Goal: Transaction & Acquisition: Book appointment/travel/reservation

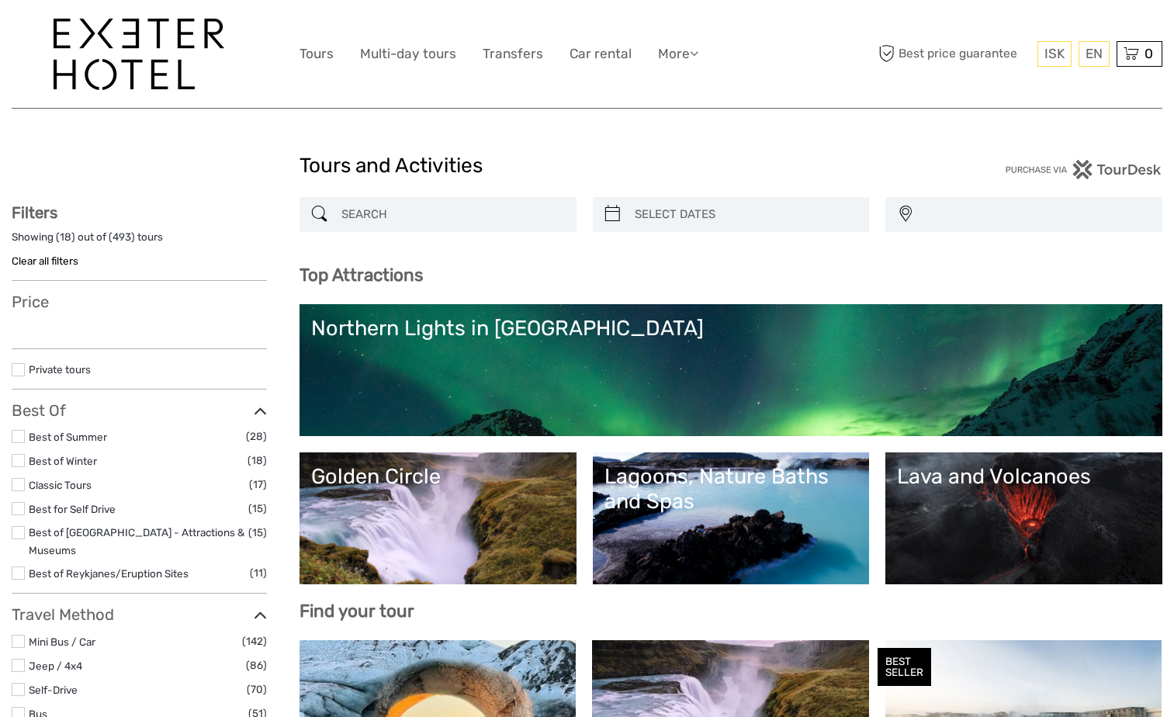
select select
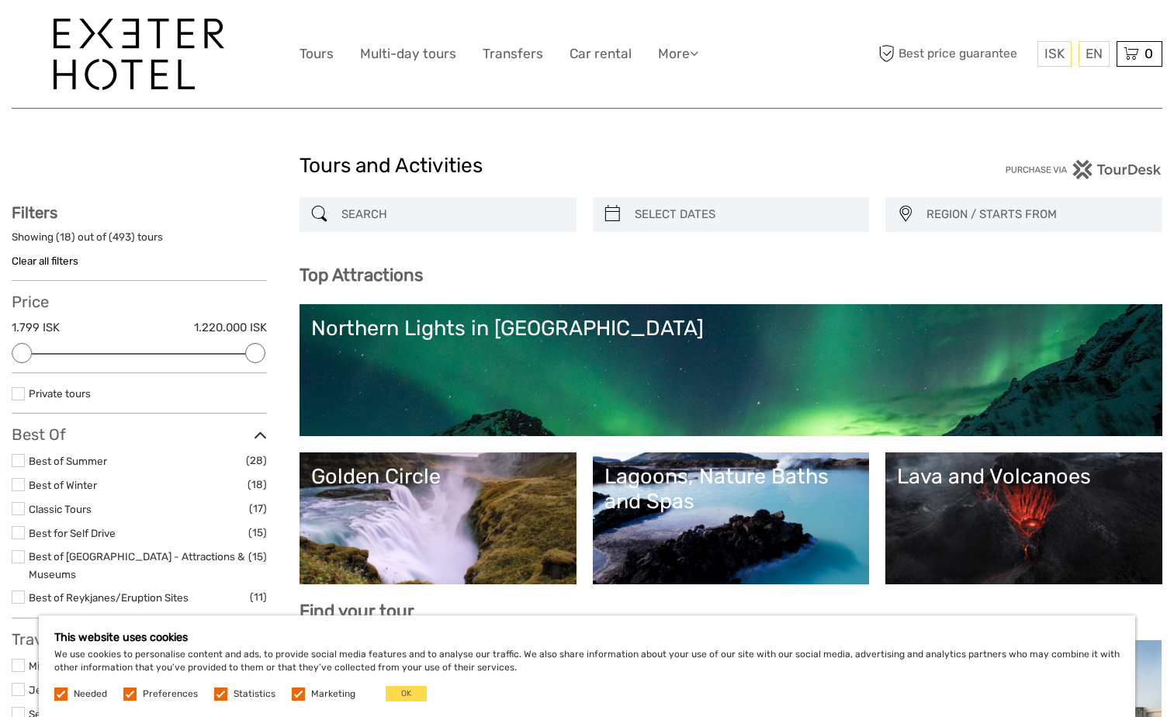
click at [296, 693] on label at bounding box center [298, 693] width 13 height 13
click at [0, 0] on input "checkbox" at bounding box center [0, 0] width 0 height 0
click at [220, 693] on label at bounding box center [220, 693] width 13 height 13
click at [0, 0] on input "checkbox" at bounding box center [0, 0] width 0 height 0
click at [407, 694] on button "OK" at bounding box center [406, 694] width 41 height 16
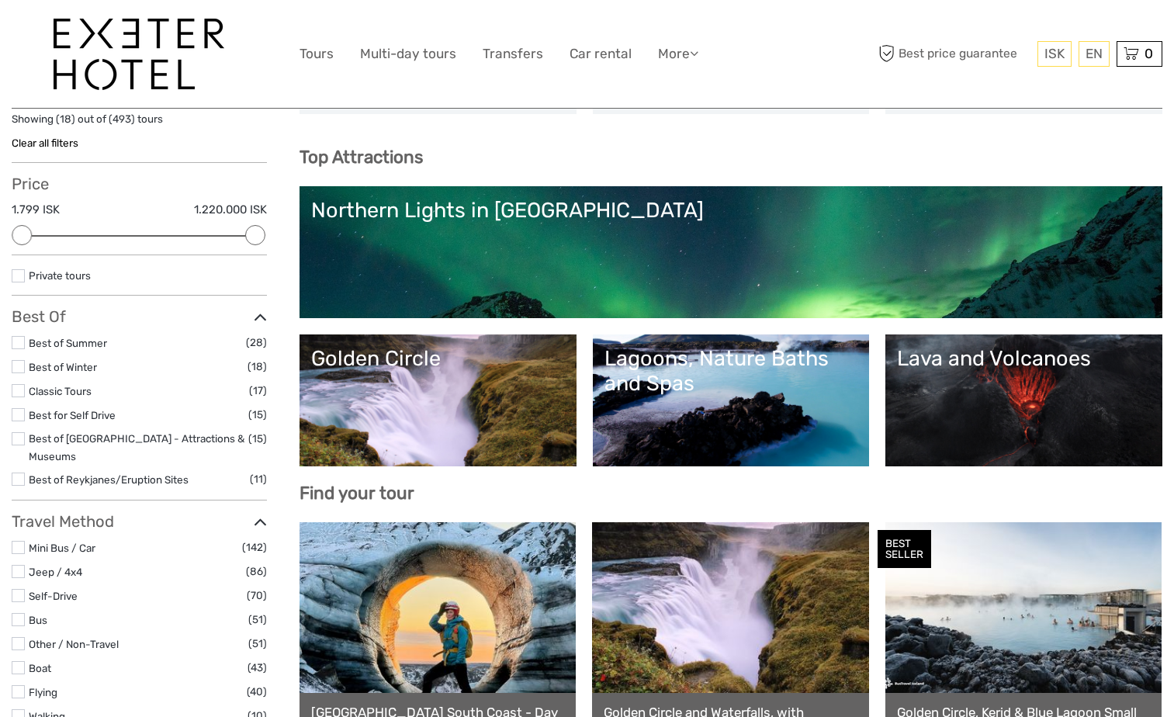
scroll to position [78, 0]
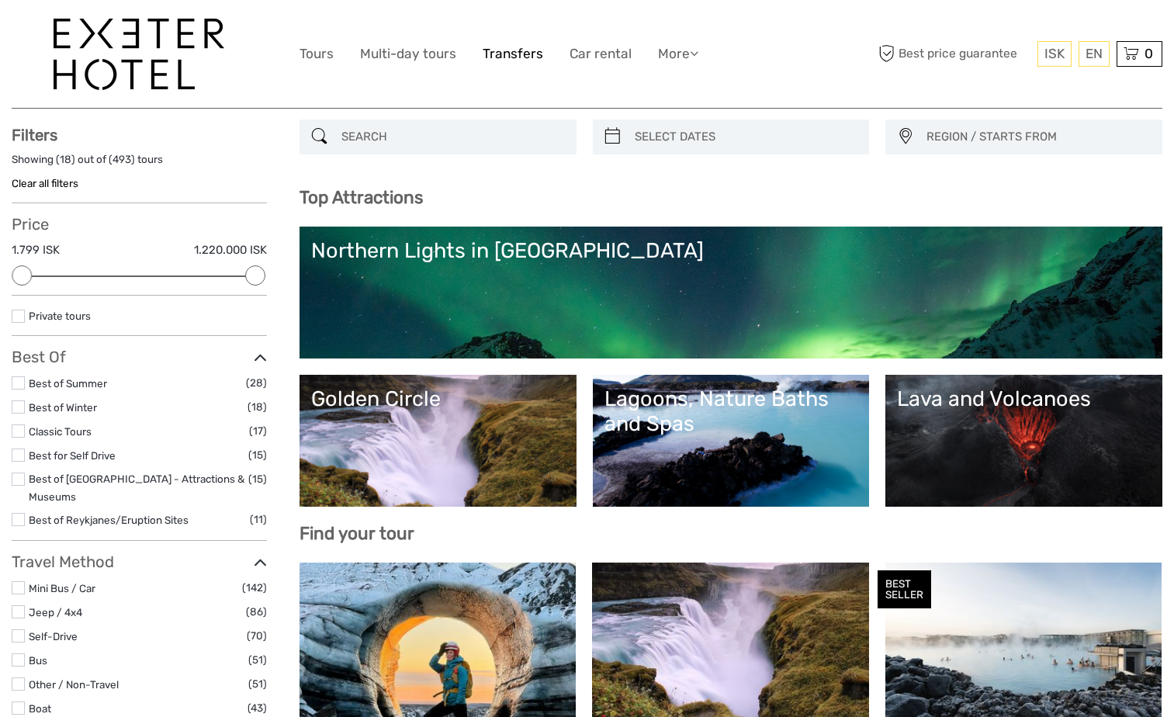
click at [496, 54] on link "Transfers" at bounding box center [512, 54] width 61 height 22
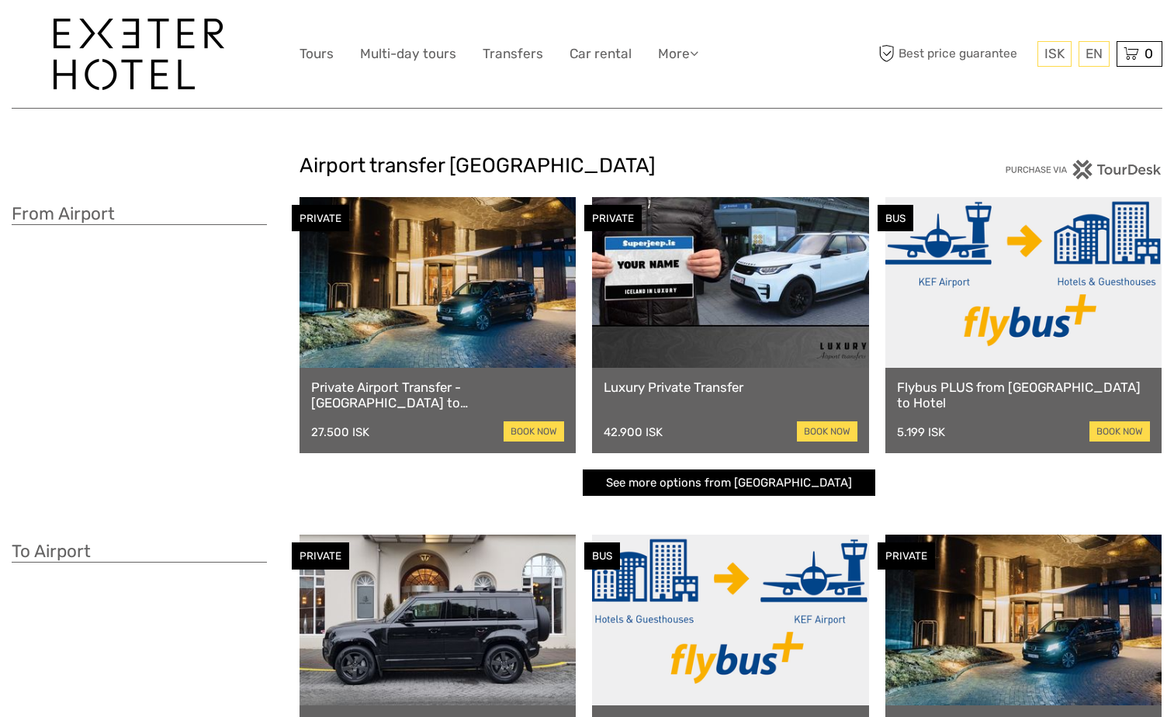
click at [652, 486] on link "See more options from Keflavík airport" at bounding box center [729, 482] width 292 height 27
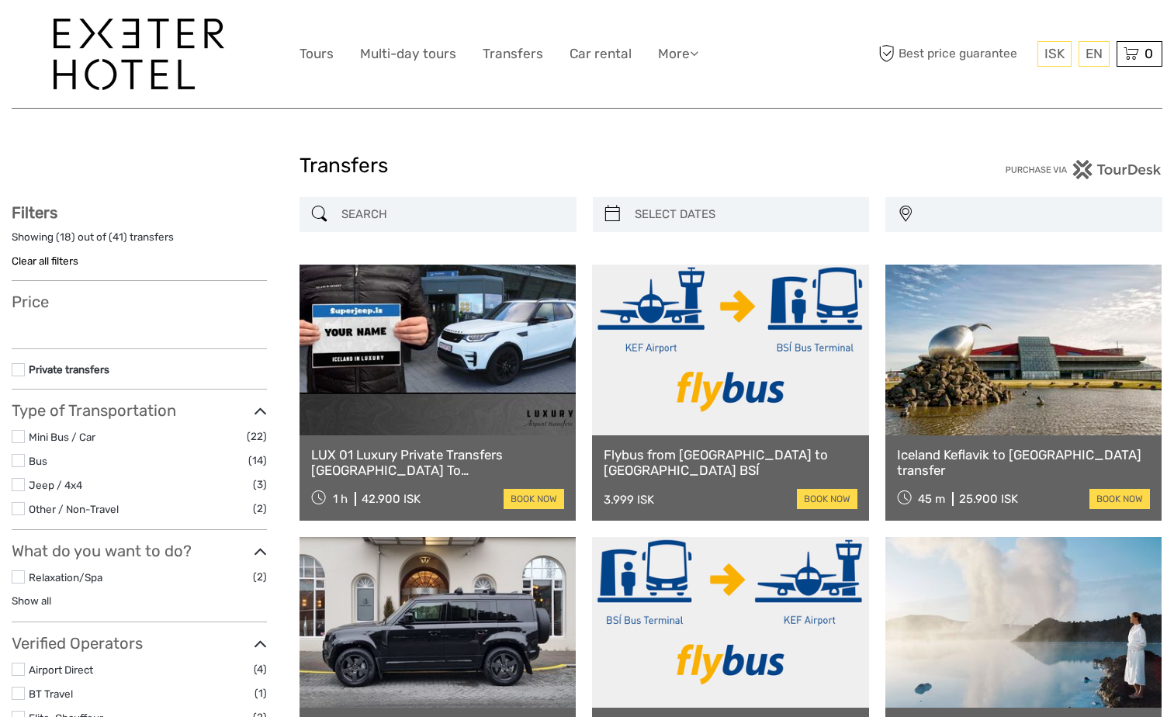
select select
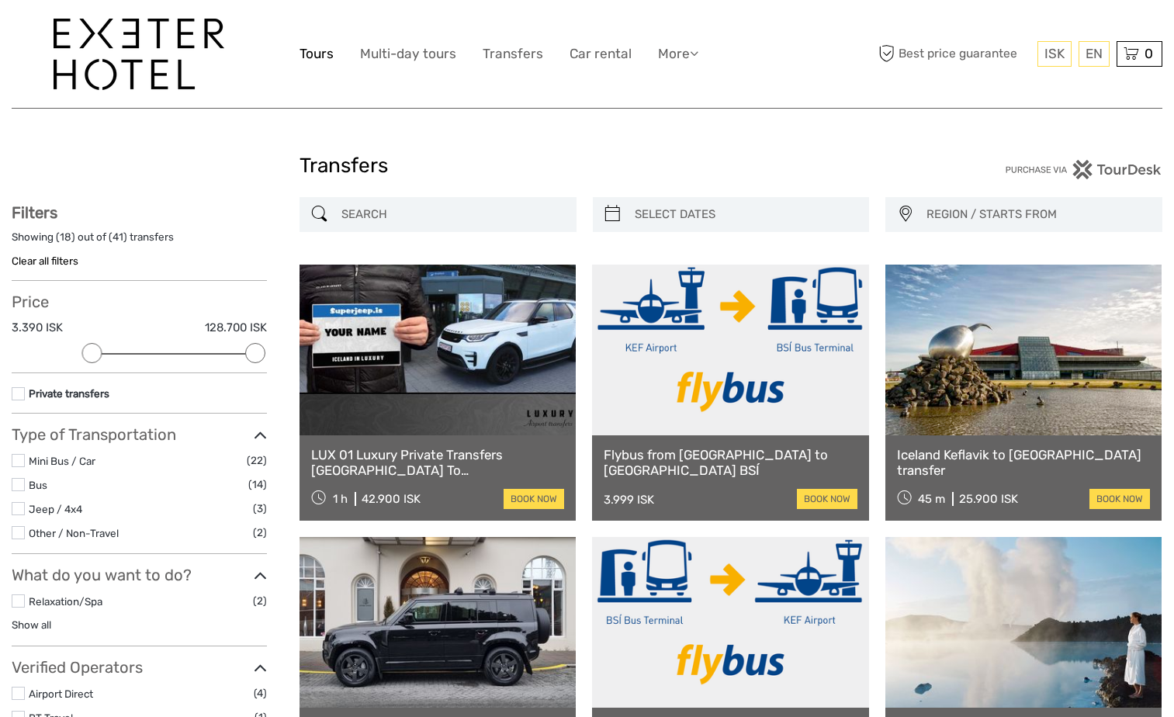
click at [312, 53] on link "Tours" at bounding box center [316, 54] width 34 height 22
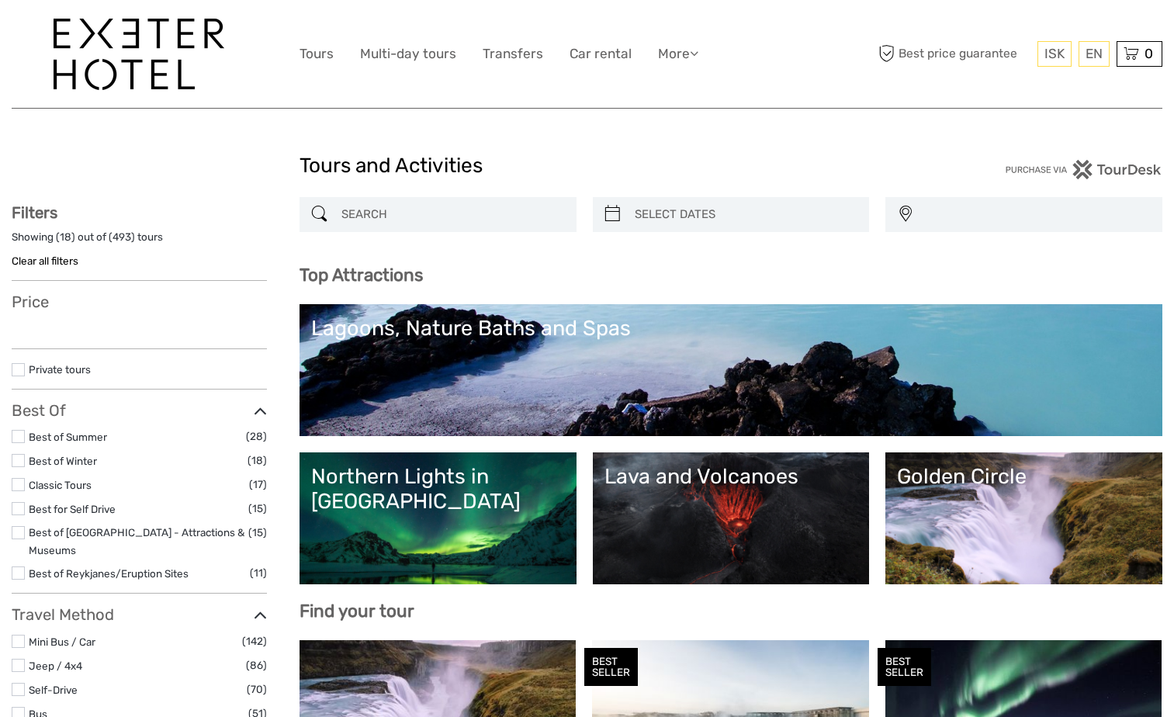
select select
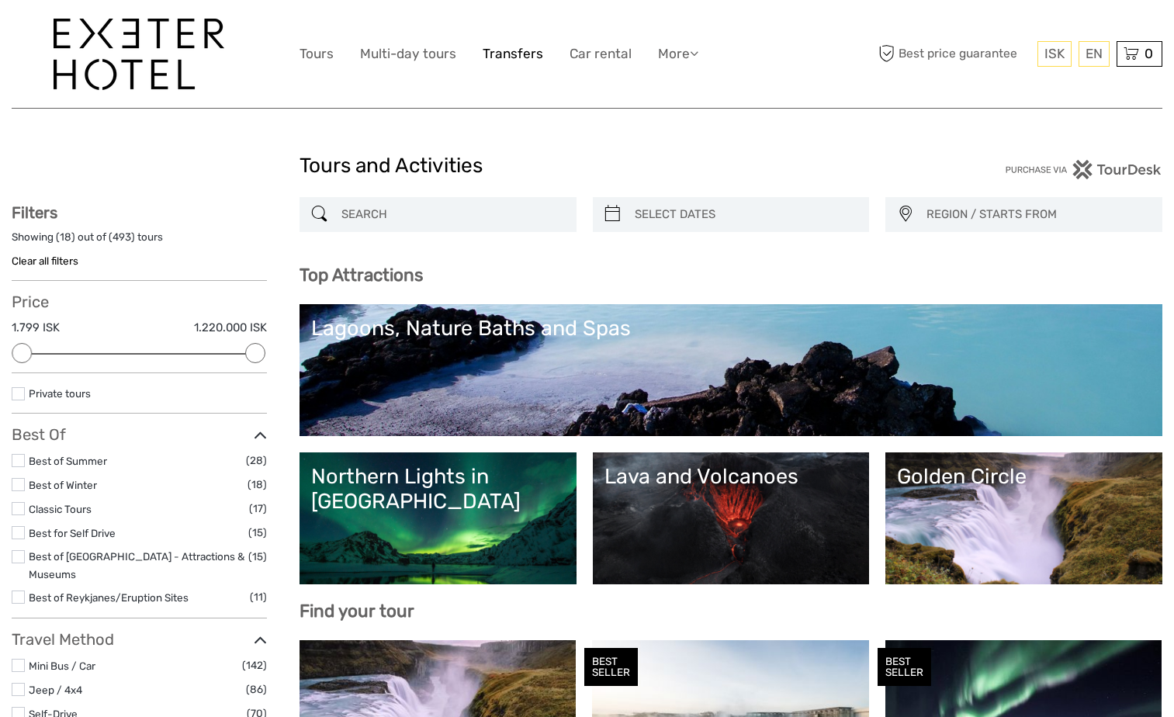
click at [512, 55] on link "Transfers" at bounding box center [512, 54] width 61 height 22
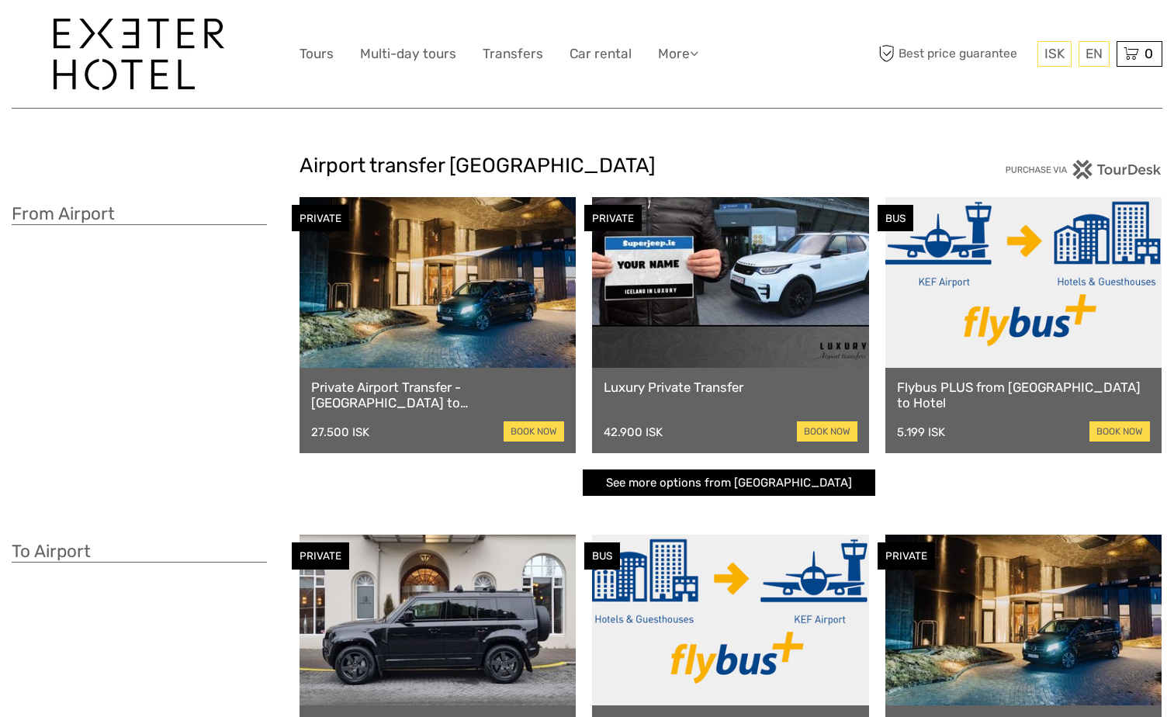
click at [634, 486] on link "See more options from Keflavík airport" at bounding box center [729, 482] width 292 height 27
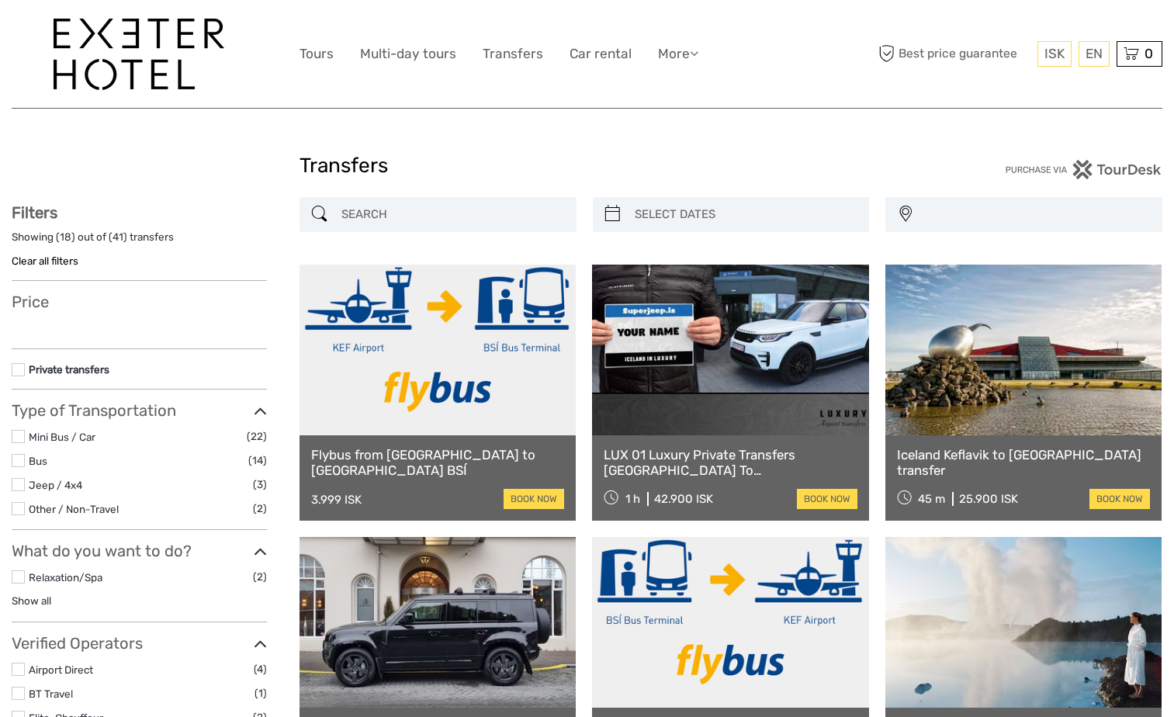
select select
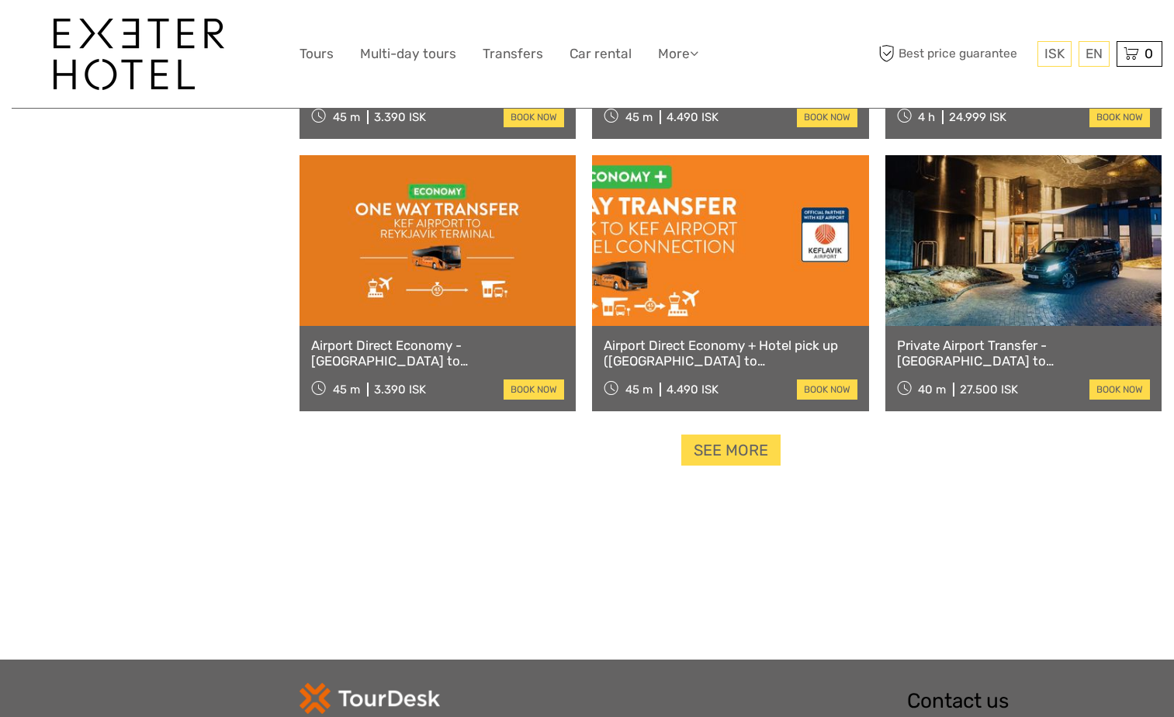
scroll to position [1551, 0]
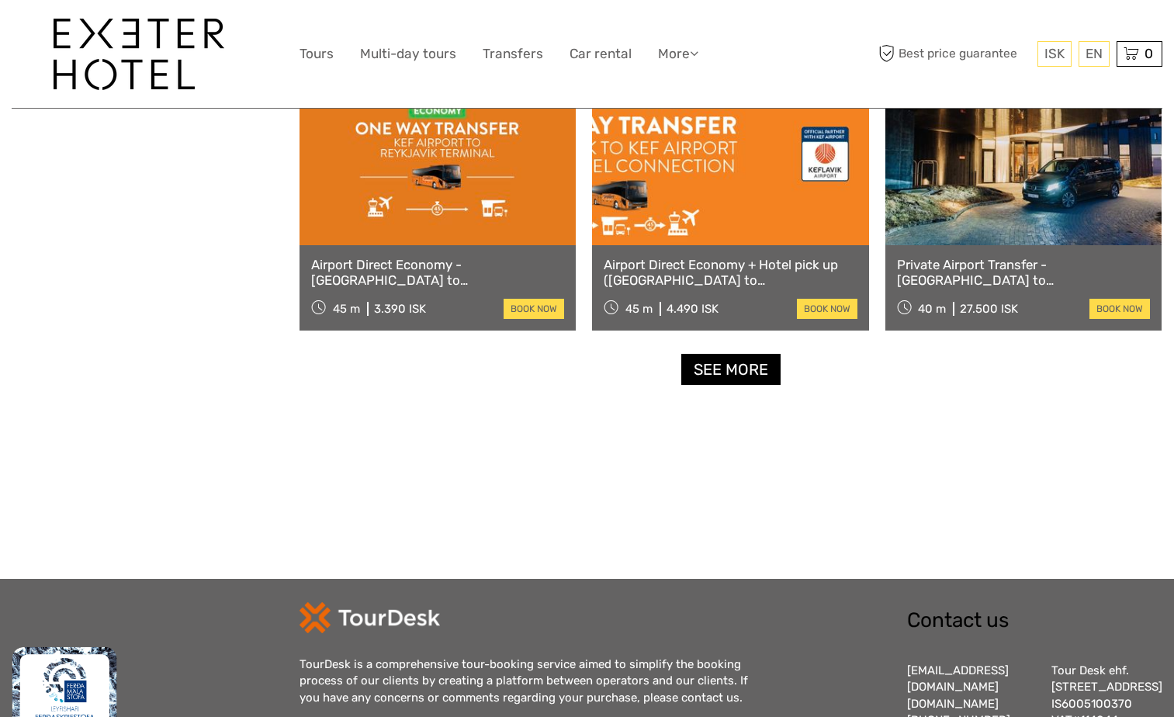
click at [710, 369] on link "See more" at bounding box center [730, 370] width 99 height 32
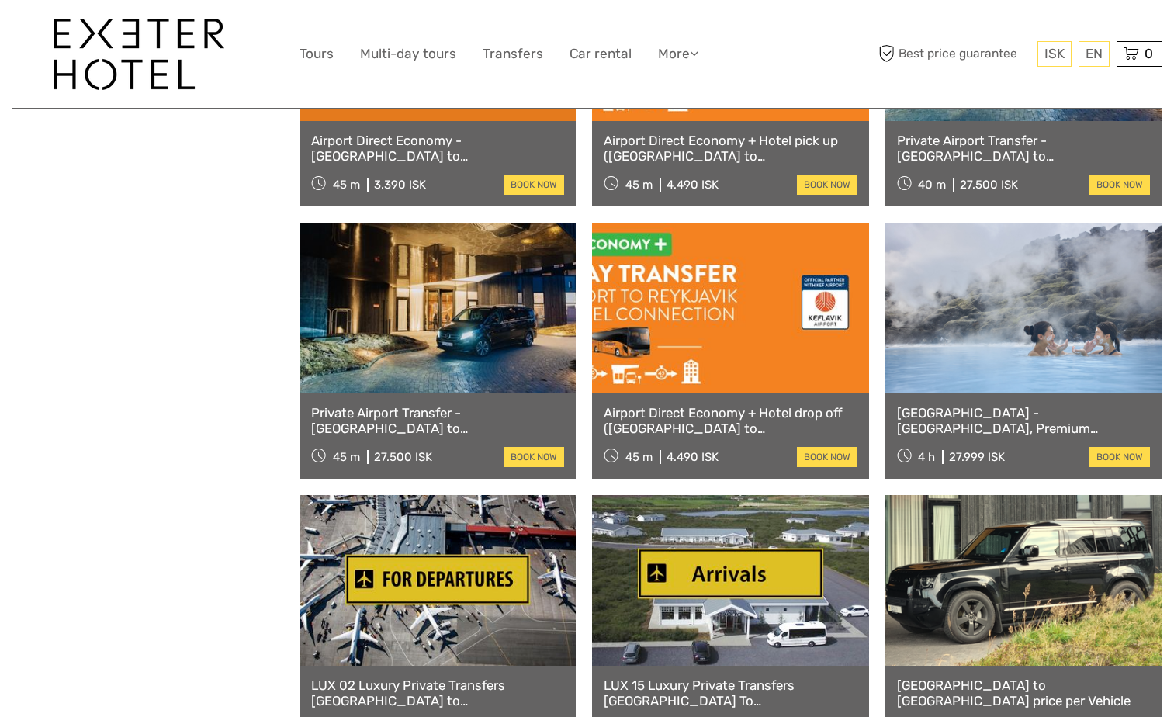
scroll to position [1707, 0]
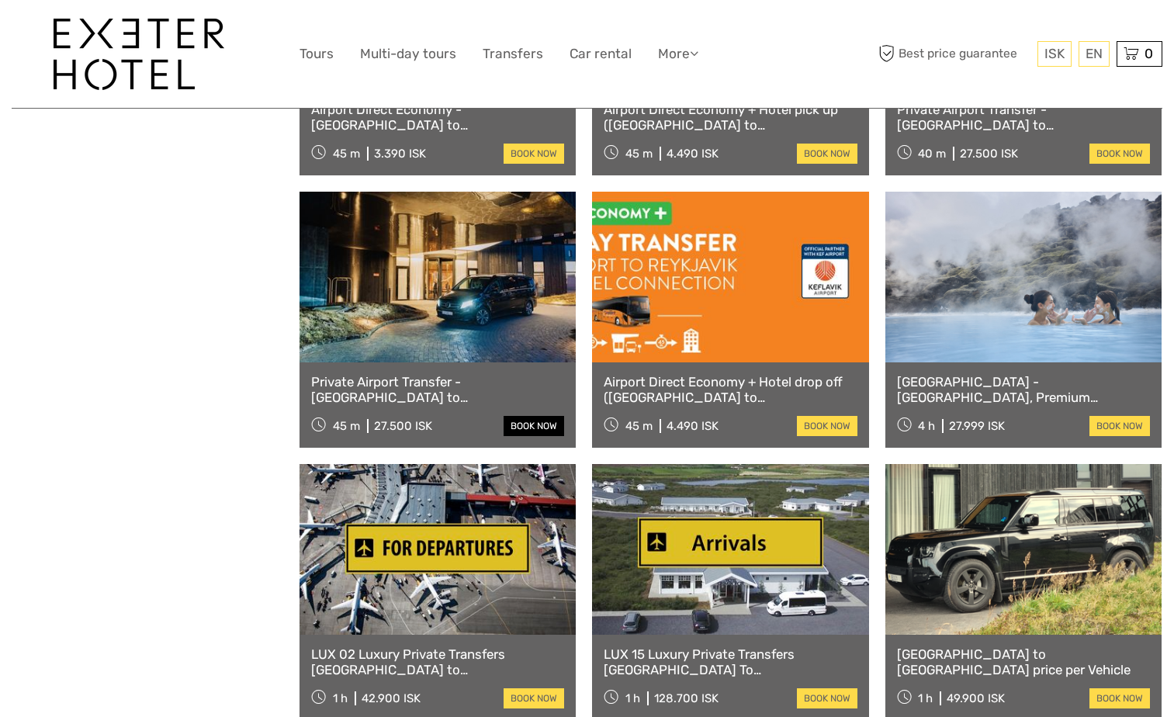
click at [538, 427] on link "book now" at bounding box center [533, 426] width 61 height 20
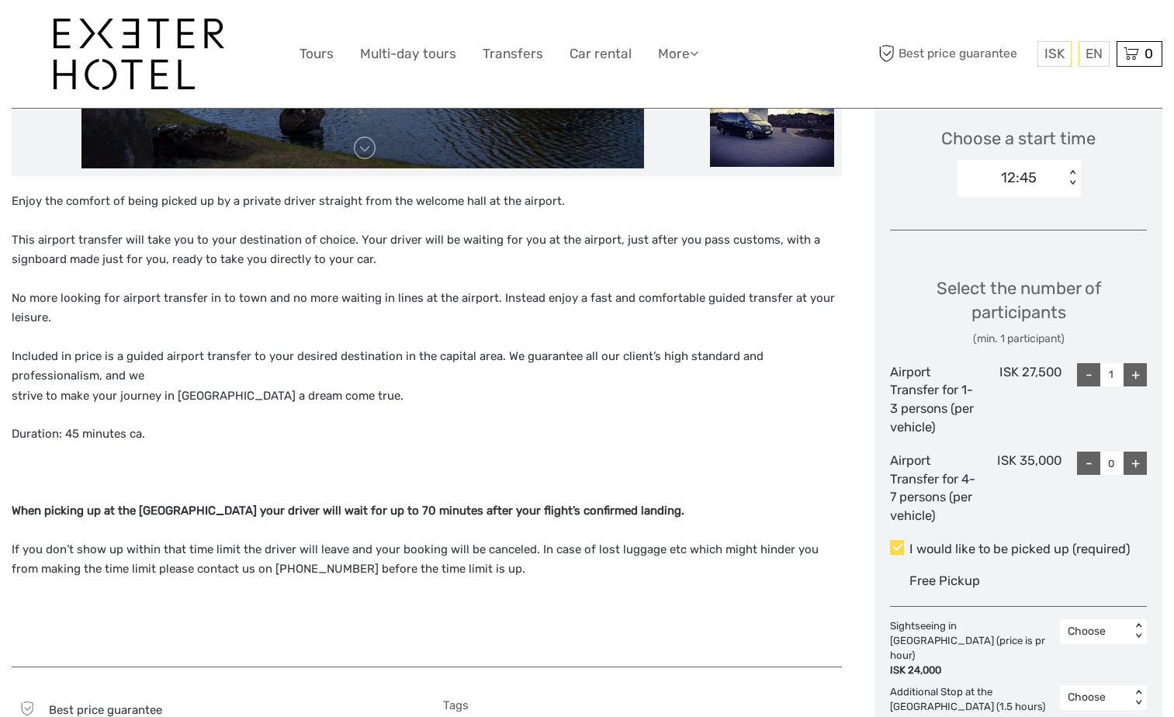
scroll to position [524, 0]
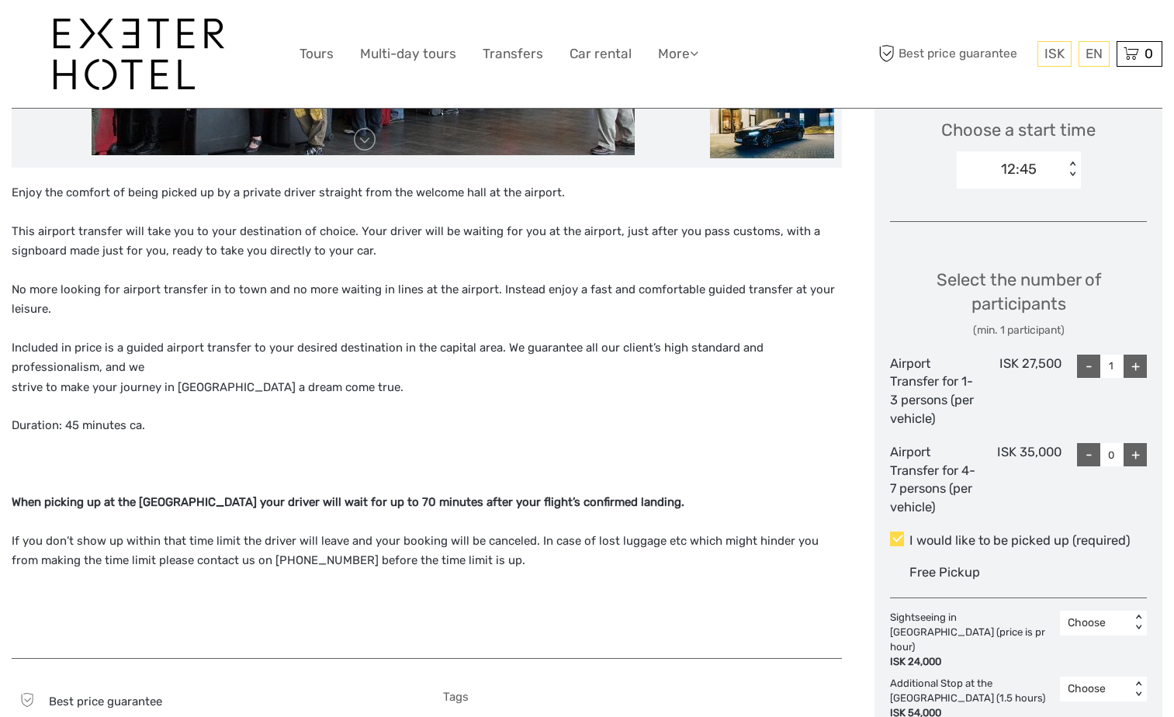
click at [1139, 366] on div "+" at bounding box center [1134, 365] width 23 height 23
type input "2"
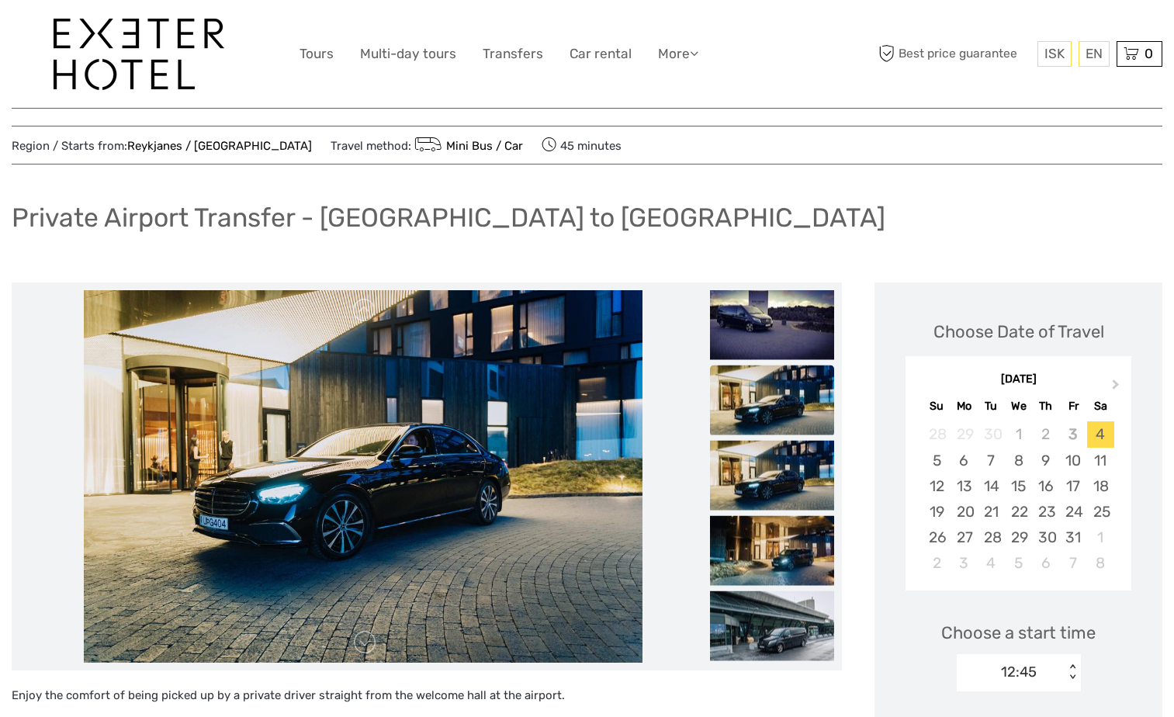
scroll to position [0, 0]
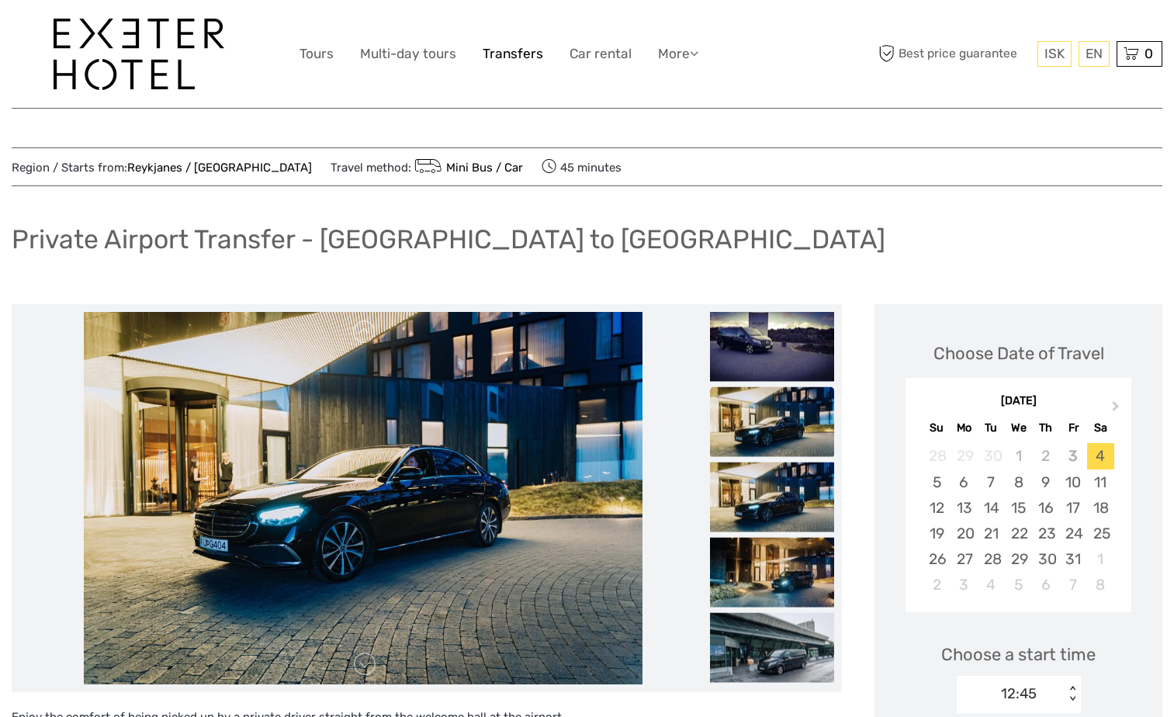
click at [510, 57] on link "Transfers" at bounding box center [512, 54] width 61 height 22
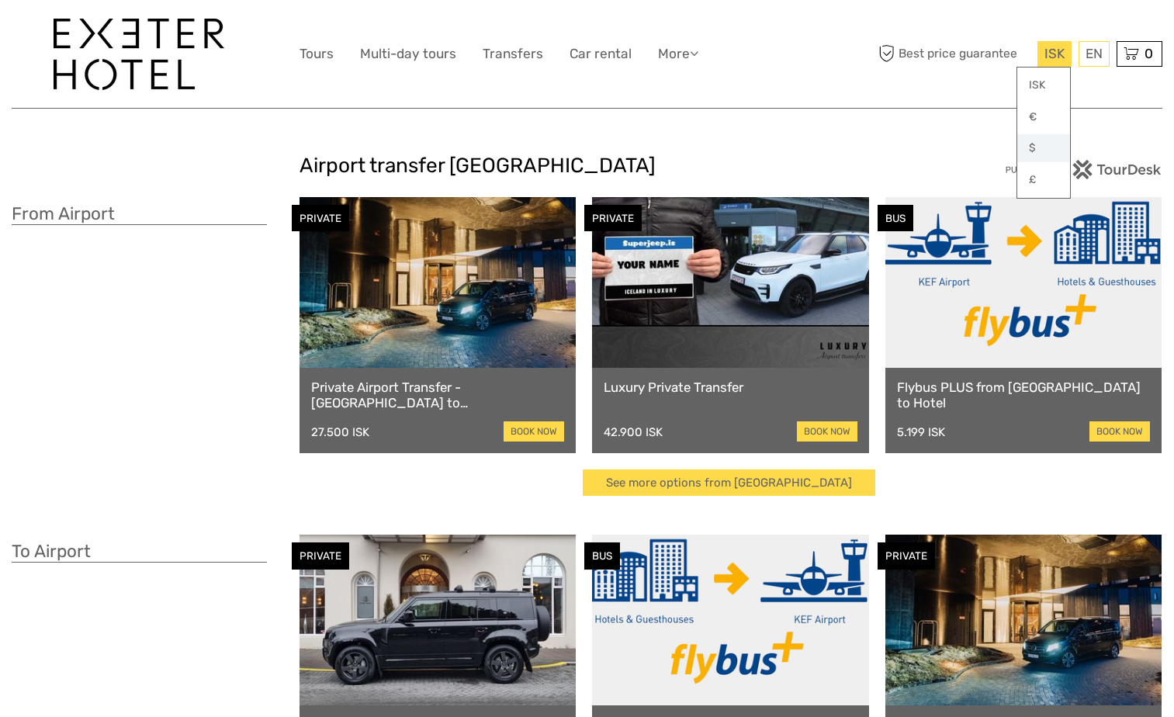
click at [1032, 146] on link "$" at bounding box center [1043, 148] width 53 height 28
click at [1011, 325] on link at bounding box center [1023, 282] width 276 height 171
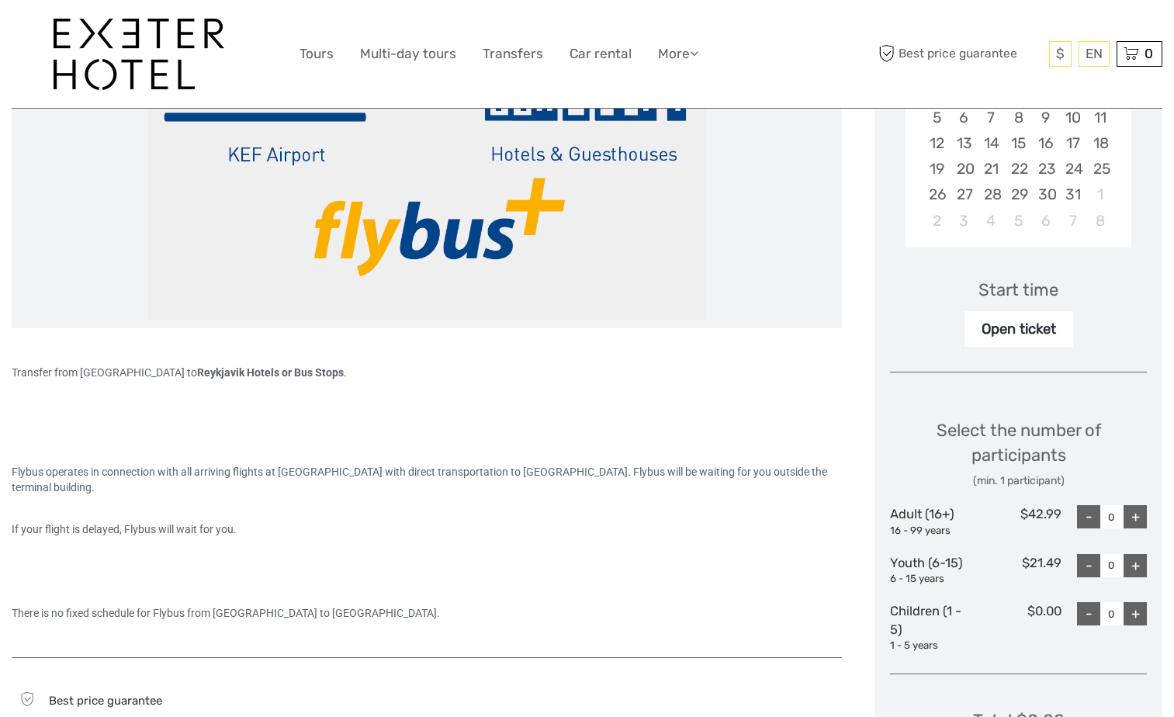
scroll to position [388, 0]
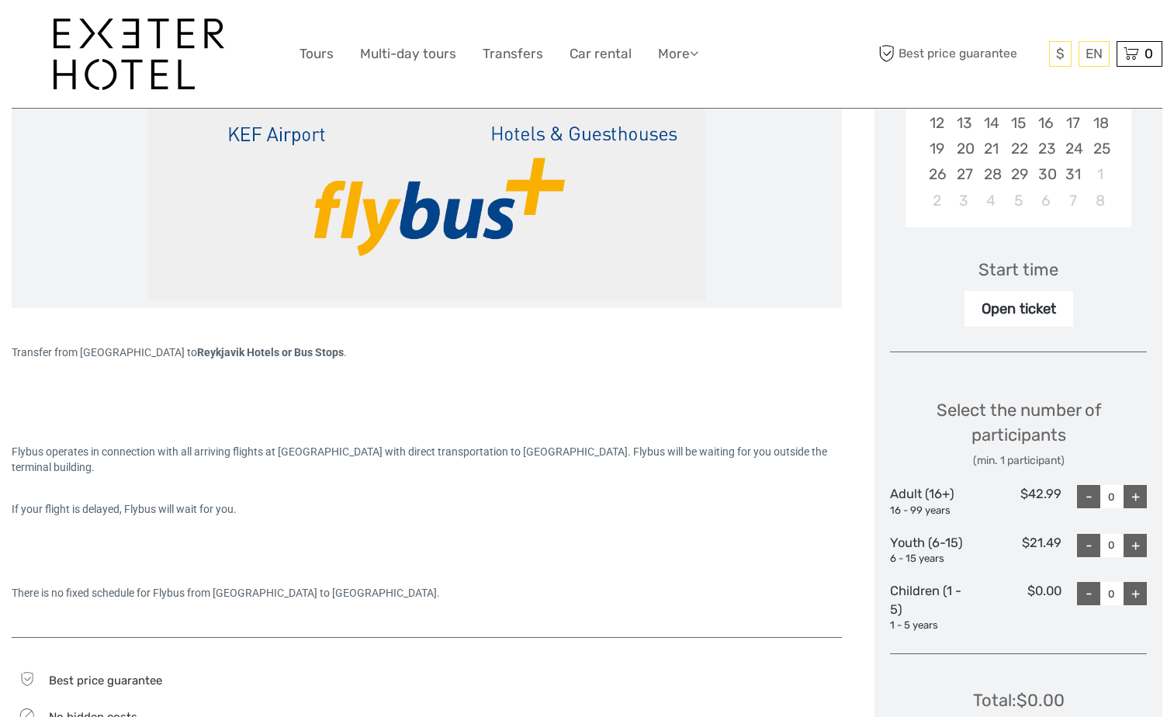
click at [1135, 498] on div "+" at bounding box center [1134, 496] width 23 height 23
type input "2"
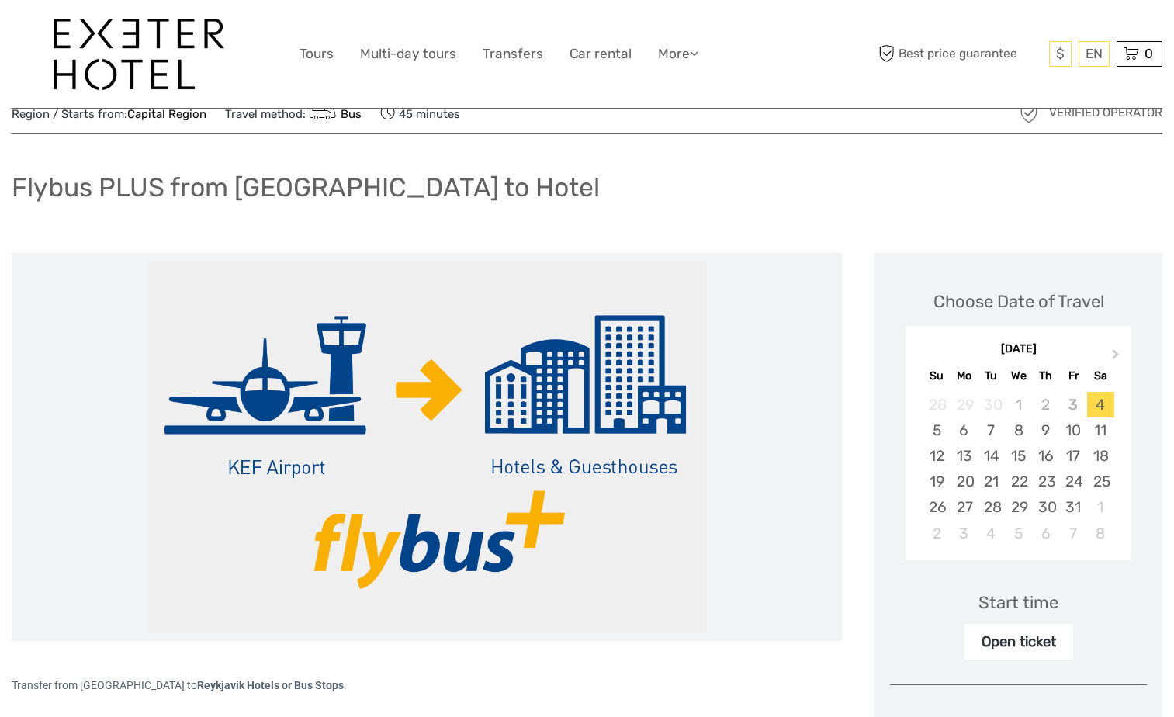
scroll to position [0, 0]
